Goal: Information Seeking & Learning: Learn about a topic

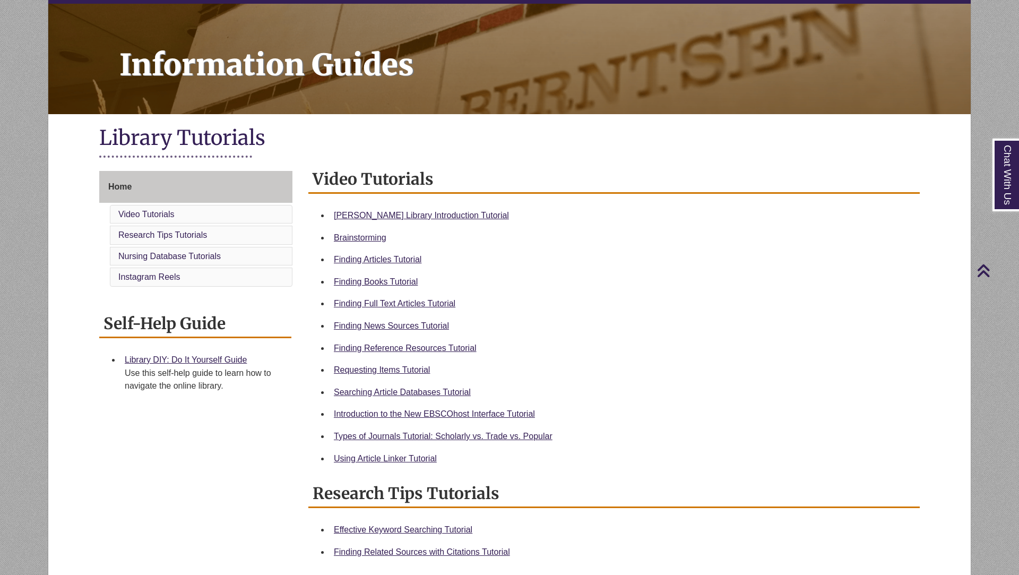
scroll to position [125, 0]
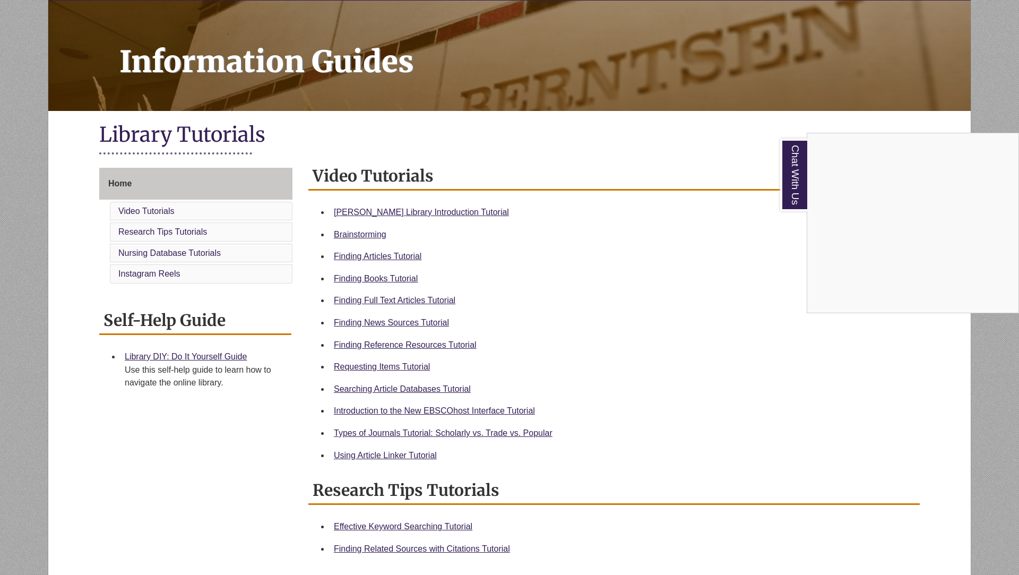
click at [698, 225] on div "Chat With Us" at bounding box center [509, 287] width 1019 height 575
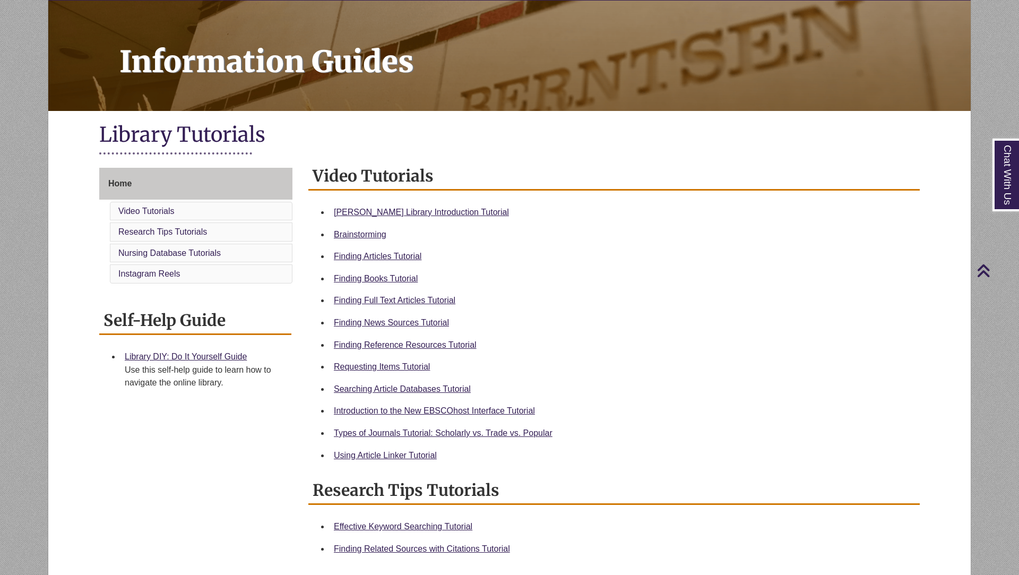
scroll to position [139, 0]
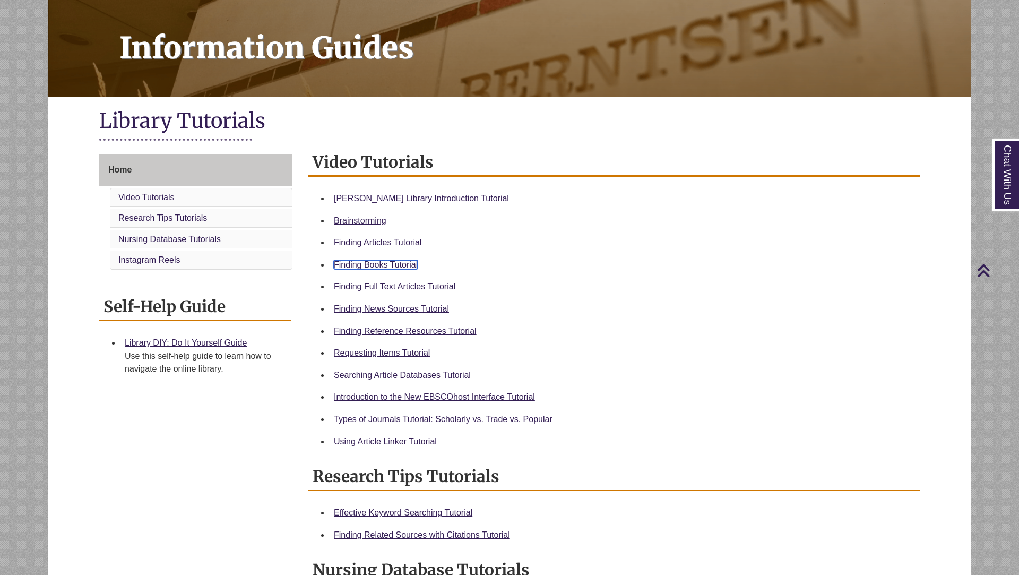
click at [397, 265] on link "Finding Books Tutorial" at bounding box center [376, 264] width 84 height 9
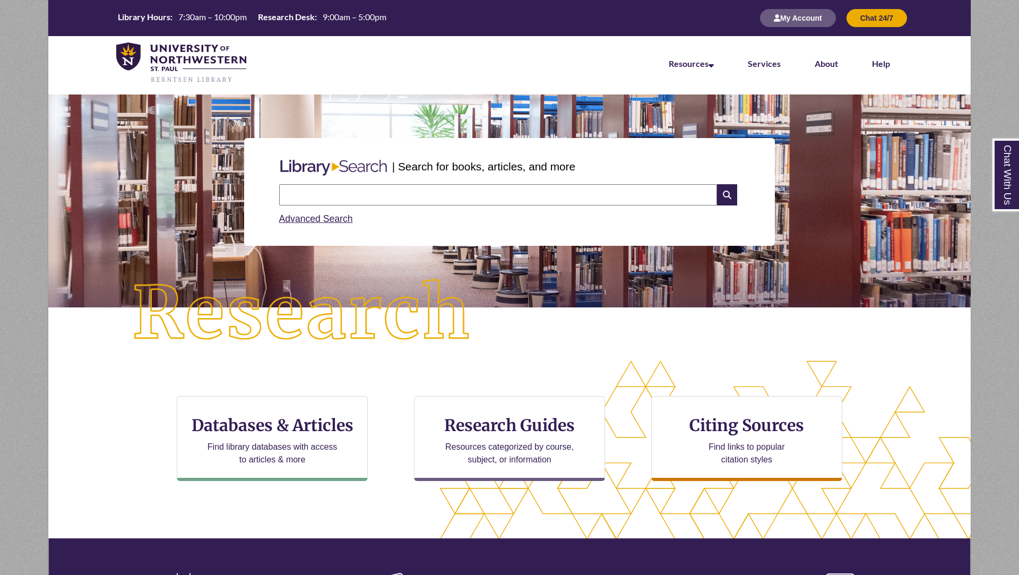
click at [353, 188] on input "text" at bounding box center [498, 194] width 438 height 21
click at [810, 21] on button "My Account" at bounding box center [798, 18] width 76 height 18
click at [175, 54] on img at bounding box center [181, 62] width 130 height 41
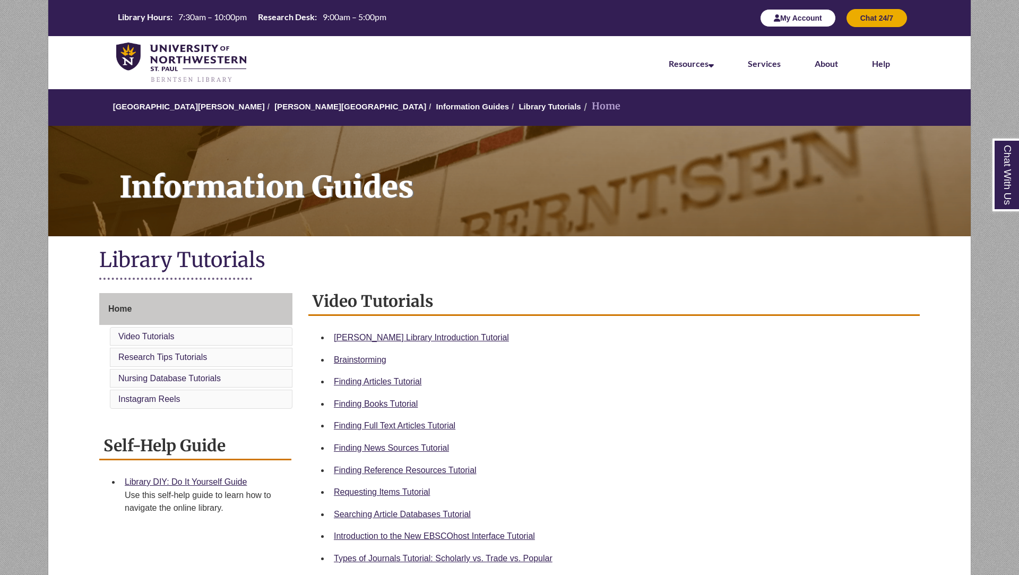
click at [822, 22] on button "My Account" at bounding box center [798, 18] width 76 height 18
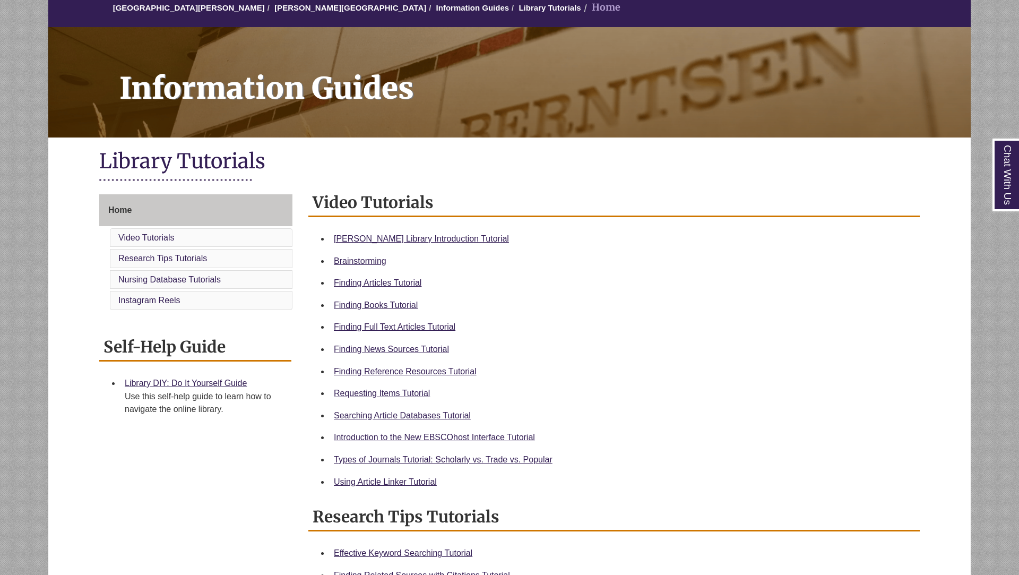
scroll to position [99, 0]
click at [400, 391] on link "Requesting Items Tutorial" at bounding box center [382, 392] width 96 height 9
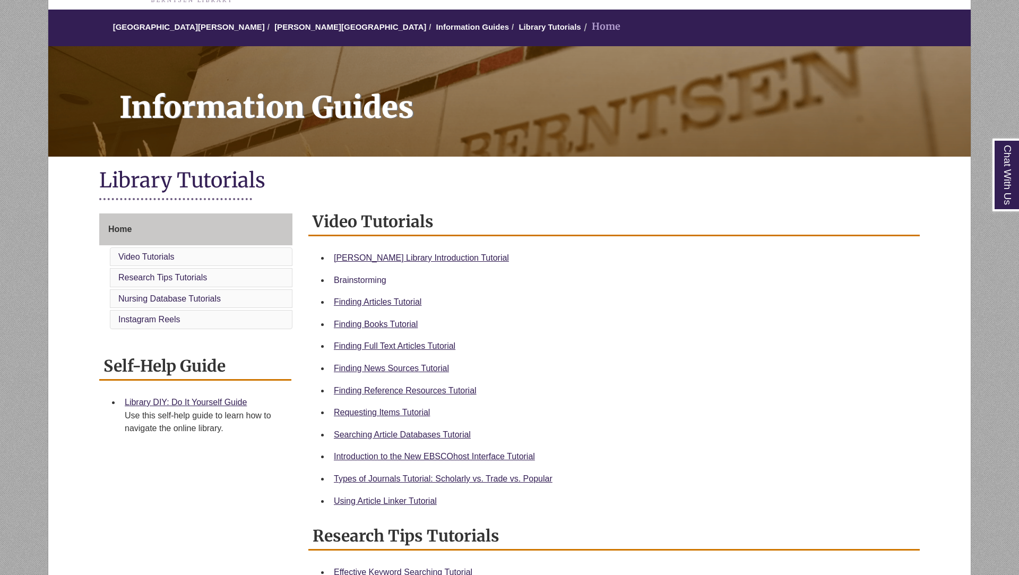
scroll to position [81, 0]
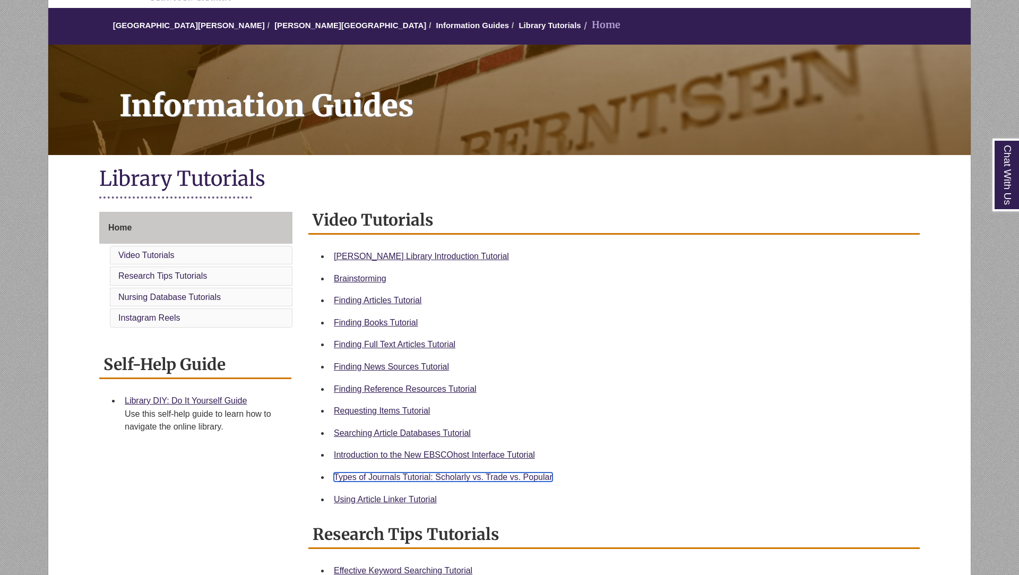
click at [419, 480] on link "Types of Journals Tutorial: Scholarly vs. Trade vs. Popular" at bounding box center [443, 476] width 219 height 9
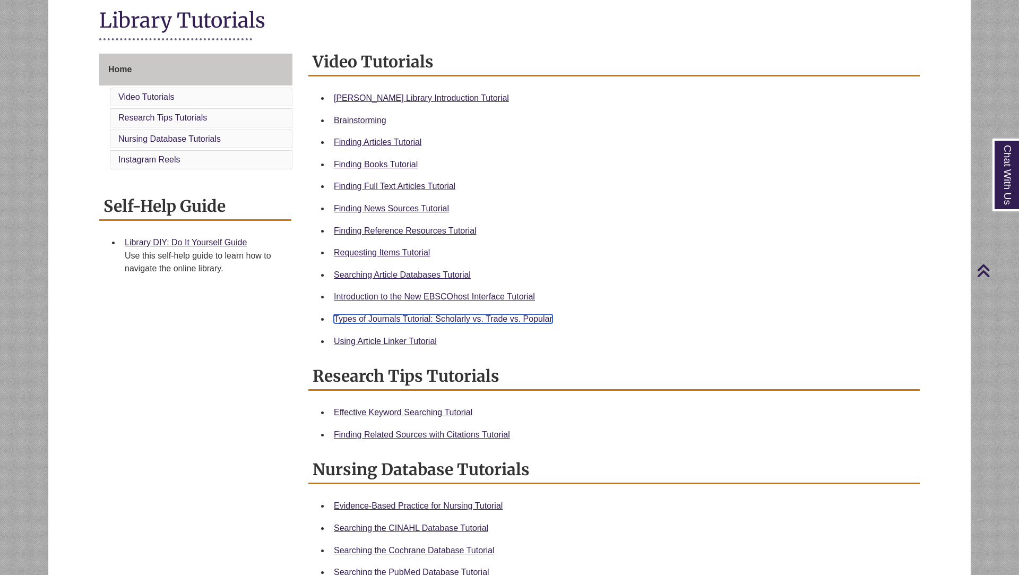
scroll to position [239, 0]
click at [386, 145] on link "Finding Articles Tutorial" at bounding box center [378, 142] width 88 height 9
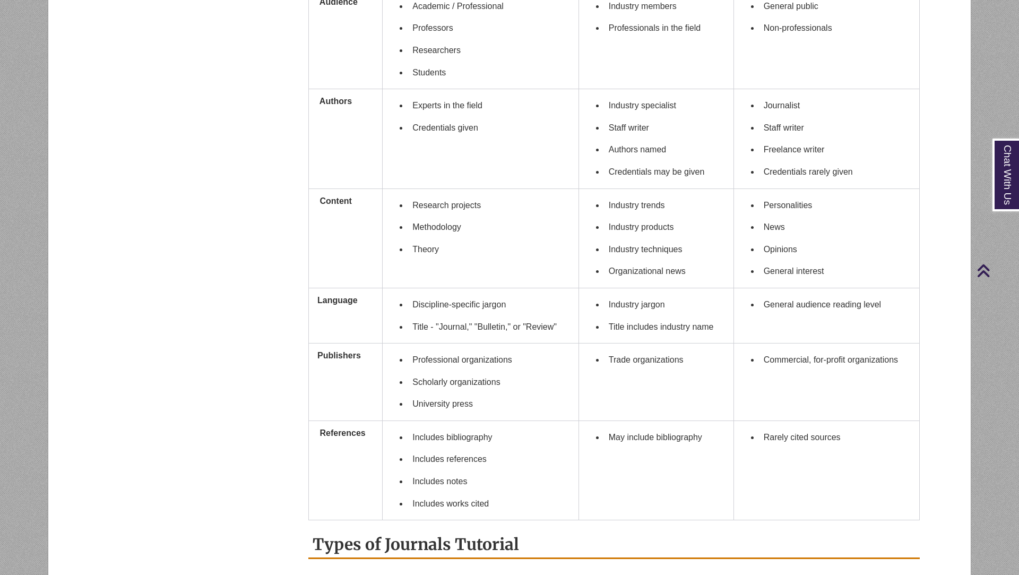
scroll to position [591, 0]
